Goal: Information Seeking & Learning: Check status

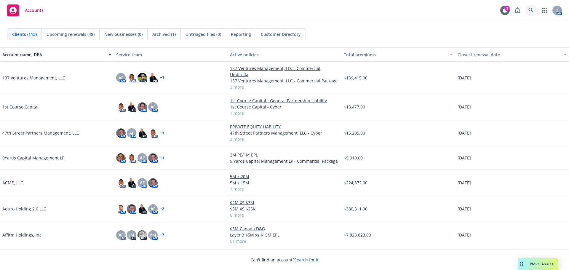
click at [531, 9] on icon at bounding box center [530, 10] width 5 height 5
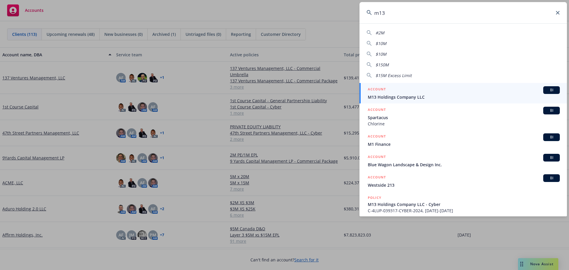
type input "m13"
click at [425, 97] on span "M13 Holdings Company LLC" at bounding box center [464, 97] width 192 height 6
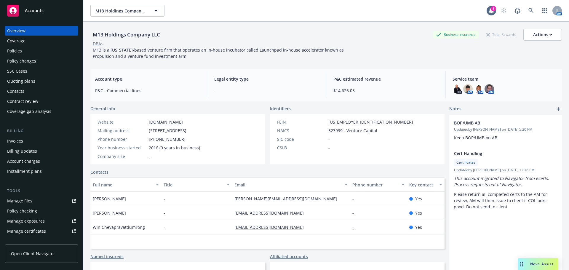
click at [17, 51] on div "Policies" at bounding box center [14, 50] width 15 height 9
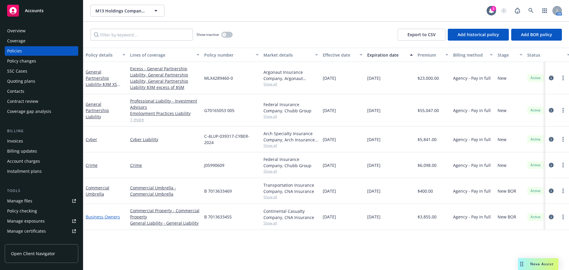
click at [101, 217] on link "Business Owners" at bounding box center [103, 217] width 34 height 6
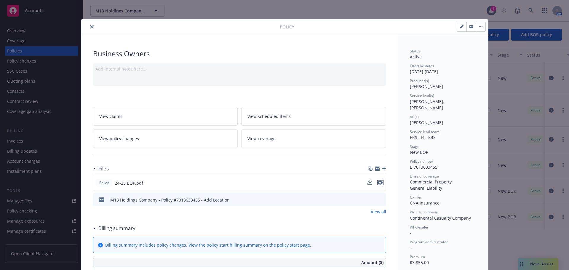
click at [379, 182] on icon "preview file" at bounding box center [380, 183] width 5 height 4
click at [88, 28] on button "close" at bounding box center [91, 26] width 7 height 7
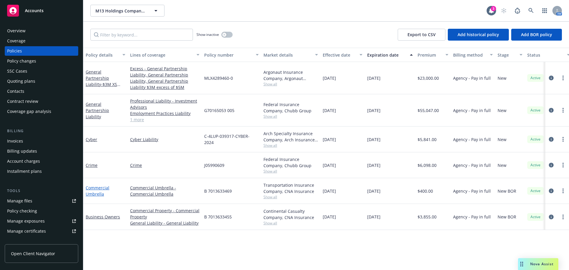
click at [100, 192] on link "Commercial Umbrella" at bounding box center [98, 191] width 24 height 12
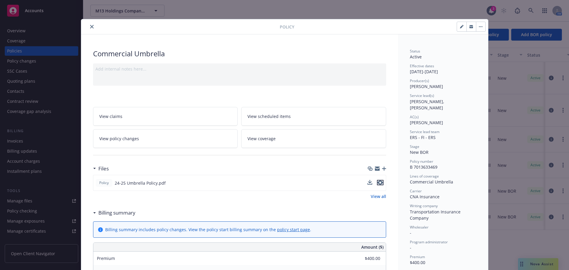
click at [381, 183] on button "preview file" at bounding box center [380, 182] width 7 height 5
click at [90, 27] on icon "close" at bounding box center [92, 27] width 4 height 4
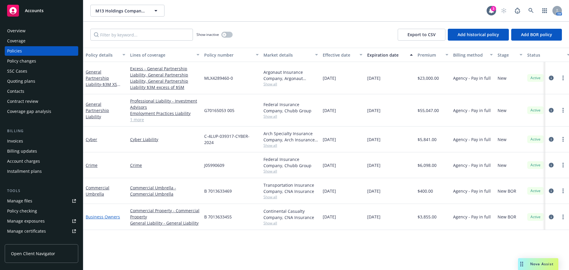
click at [105, 216] on link "Business Owners" at bounding box center [103, 217] width 34 height 6
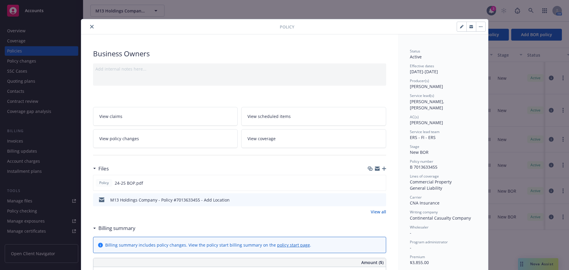
click at [375, 167] on icon "button" at bounding box center [377, 168] width 5 height 2
click at [90, 28] on icon "close" at bounding box center [92, 27] width 4 height 4
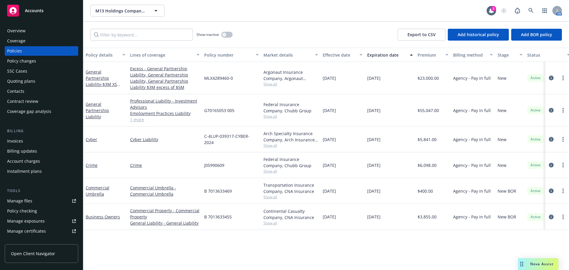
click at [24, 13] on div "Accounts" at bounding box center [41, 11] width 69 height 12
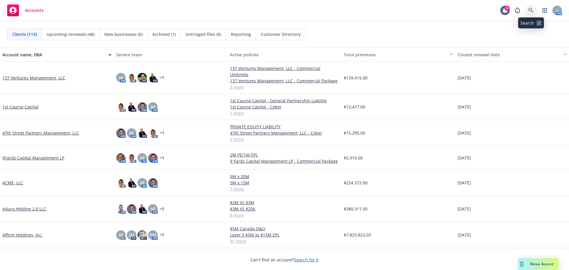
click at [530, 9] on icon at bounding box center [530, 10] width 5 height 5
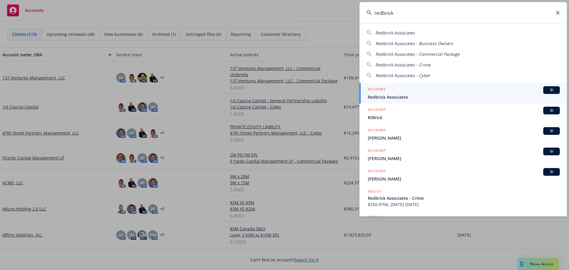
type input "redbrick"
click at [409, 92] on div "ACCOUNT BI" at bounding box center [464, 90] width 192 height 8
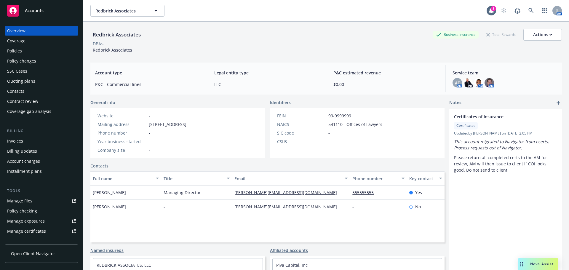
click at [55, 10] on div "Accounts" at bounding box center [41, 11] width 69 height 12
